Goal: Task Accomplishment & Management: Complete application form

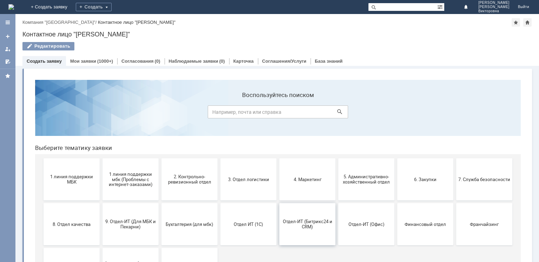
click at [290, 233] on button "Отдел-ИТ (Битрикс24 и CRM)" at bounding box center [307, 224] width 56 height 42
click at [144, 217] on button "9. Отдел-ИТ (Для МБК и Пекарни)" at bounding box center [130, 224] width 56 height 42
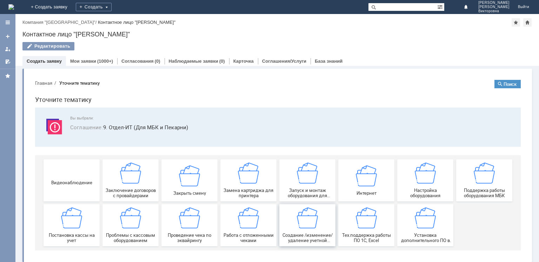
click at [311, 229] on div "Создание /изменение/удаление учетной записи пользователя МБК" at bounding box center [307, 226] width 52 height 36
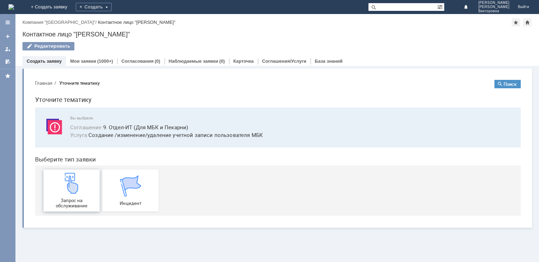
click at [66, 189] on img at bounding box center [71, 183] width 21 height 21
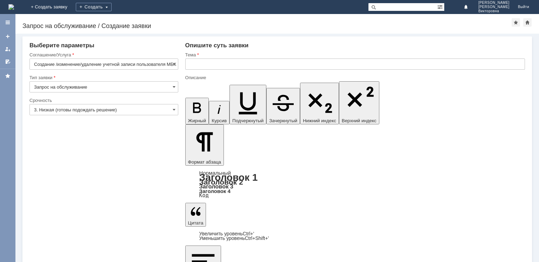
click at [224, 64] on input "text" at bounding box center [354, 64] width 339 height 11
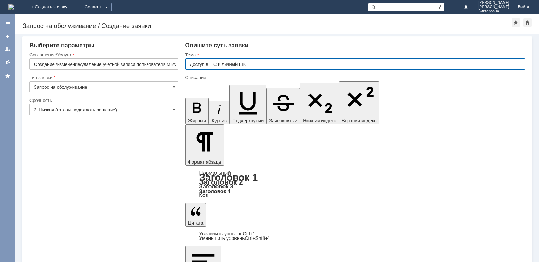
type input "Доступ в 1 С и личный ШК"
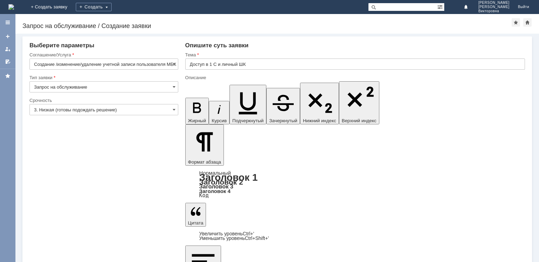
click at [116, 109] on input "3. Низкая (готовы подождать решение)" at bounding box center [103, 109] width 149 height 11
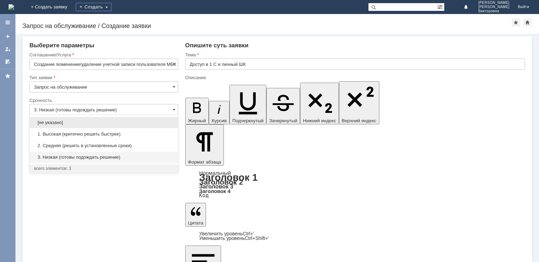
drag, startPoint x: 89, startPoint y: 147, endPoint x: 73, endPoint y: 156, distance: 18.5
click at [87, 149] on div "2. Средняя (решить в установленные сроки)" at bounding box center [104, 145] width 148 height 11
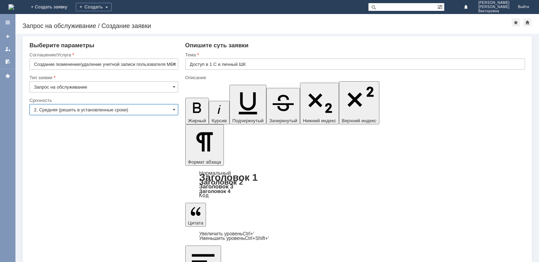
type input "2. Средняя (решить в установленные сроки)"
